Goal: Task Accomplishment & Management: Manage account settings

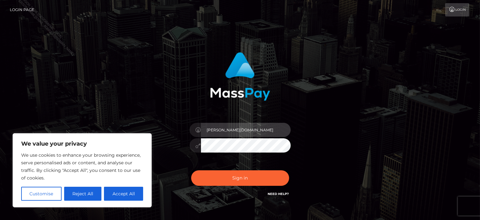
click at [236, 130] on input "[PERSON_NAME][DOMAIN_NAME]" at bounding box center [246, 130] width 90 height 14
type input "[PERSON_NAME].Ace"
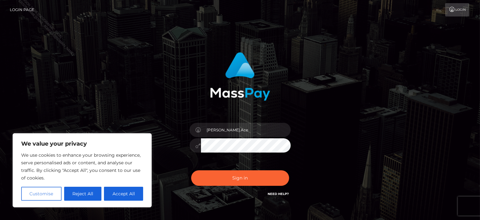
click at [46, 196] on button "Customise" at bounding box center [41, 193] width 40 height 14
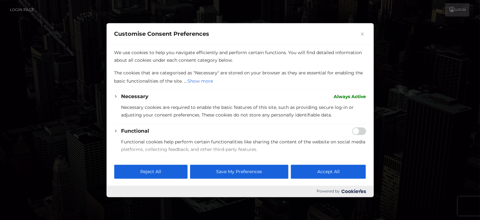
click at [344, 172] on button "Accept All" at bounding box center [328, 171] width 75 height 14
checkbox input "true"
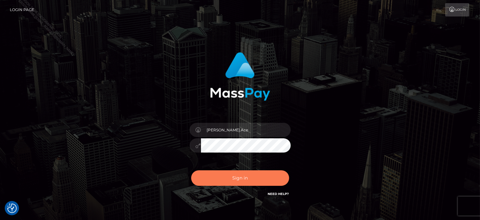
drag, startPoint x: 245, startPoint y: 180, endPoint x: 345, endPoint y: 165, distance: 100.7
click at [348, 165] on div "[PERSON_NAME].Ace Sign in" at bounding box center [240, 127] width 360 height 161
click at [193, 149] on div at bounding box center [240, 144] width 101 height 12
click at [196, 146] on icon at bounding box center [198, 145] width 5 height 5
click at [241, 179] on button "Sign in" at bounding box center [240, 177] width 98 height 15
